Goal: Task Accomplishment & Management: Use online tool/utility

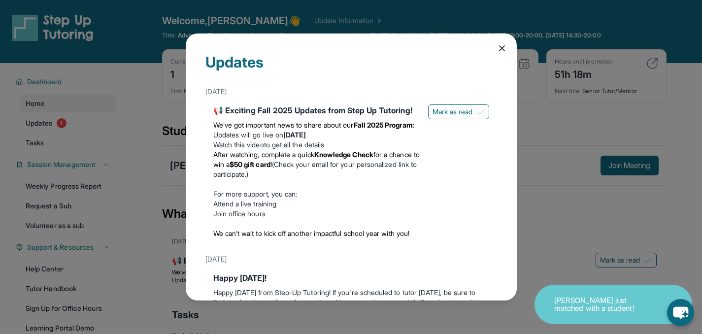
click at [587, 158] on div "Updates [DATE] 📢 Exciting Fall 2025 Updates from Step Up Tutoring! We’ve got im…" at bounding box center [351, 167] width 702 height 334
click at [587, 158] on div "[PERSON_NAME] : Ok yes a substitute for the the same time as you if possible wo…" at bounding box center [455, 166] width 408 height 20
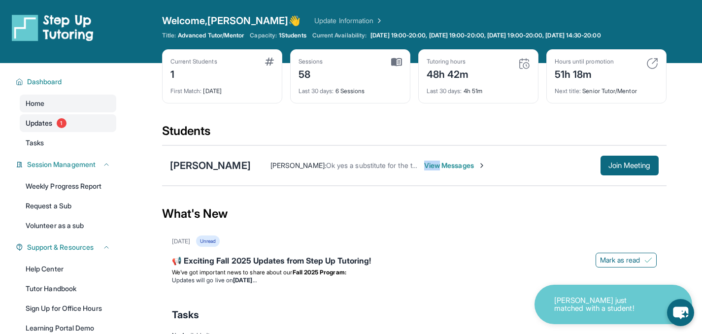
click at [78, 131] on link "Updates 1" at bounding box center [68, 123] width 97 height 18
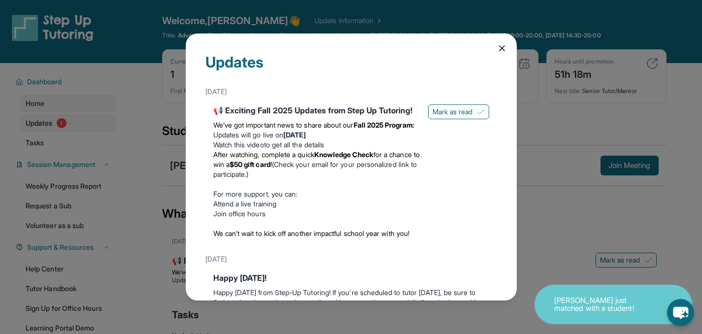
click at [78, 131] on div "Updates [DATE] 📢 Exciting Fall 2025 Updates from Step Up Tutoring! We’ve got im…" at bounding box center [351, 167] width 702 height 334
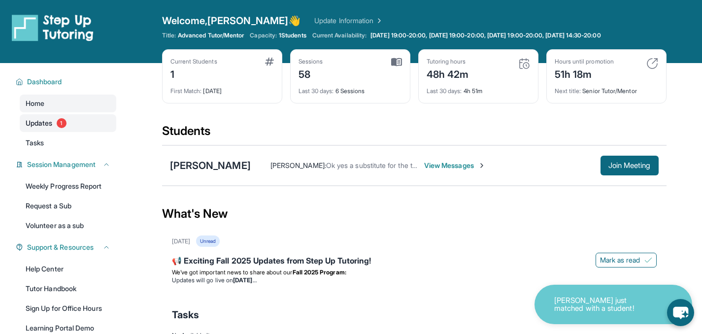
click at [63, 123] on span "1" at bounding box center [62, 123] width 10 height 10
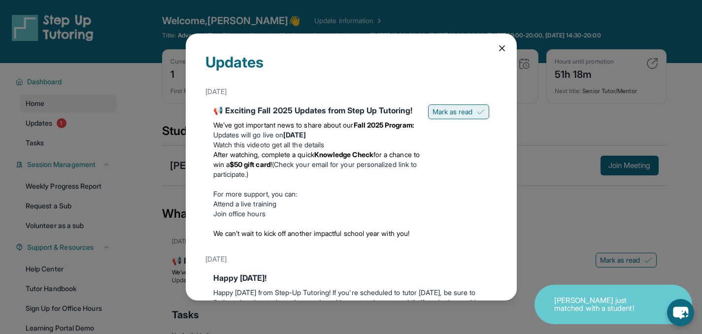
click at [433, 114] on span "Mark as read" at bounding box center [453, 112] width 40 height 10
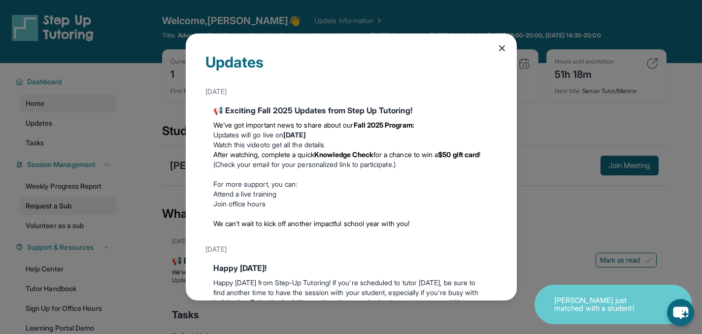
click at [74, 205] on div "Updates [DATE] 📢 Exciting Fall 2025 Updates from Step Up Tutoring! We’ve got im…" at bounding box center [351, 167] width 702 height 334
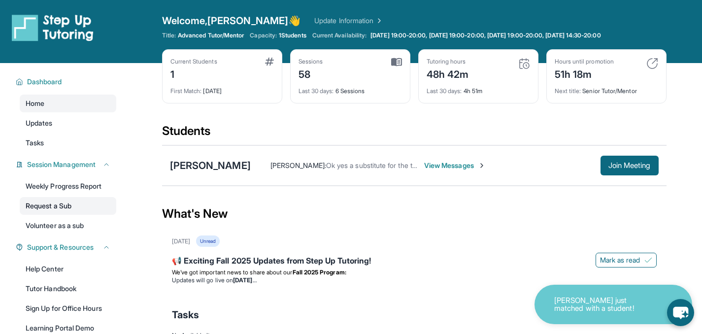
click at [67, 206] on link "Request a Sub" at bounding box center [68, 206] width 97 height 18
click at [70, 206] on link "Request a Sub" at bounding box center [68, 206] width 97 height 18
